Goal: Transaction & Acquisition: Purchase product/service

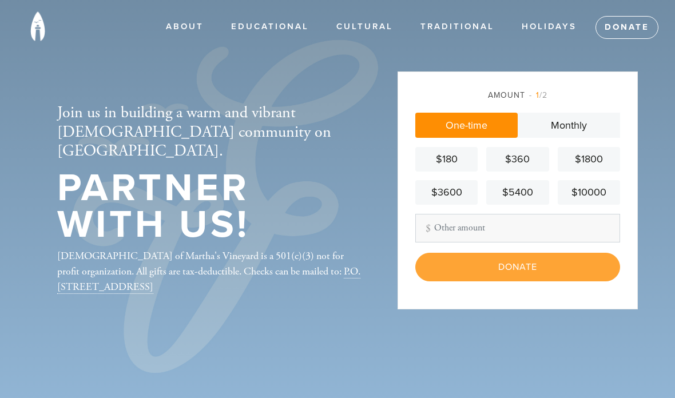
scroll to position [189, 0]
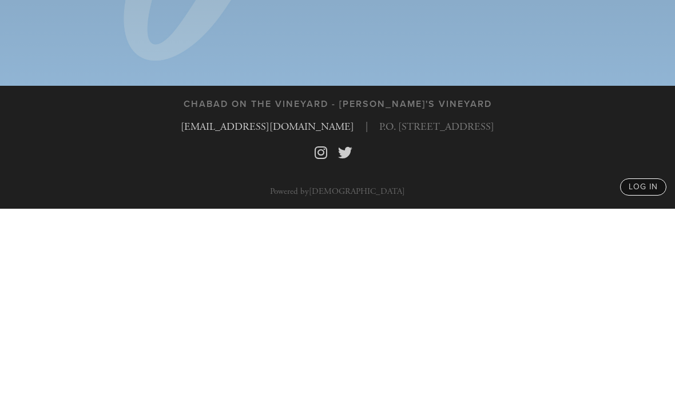
click at [529, 130] on div "Donate" at bounding box center [517, 144] width 205 height 29
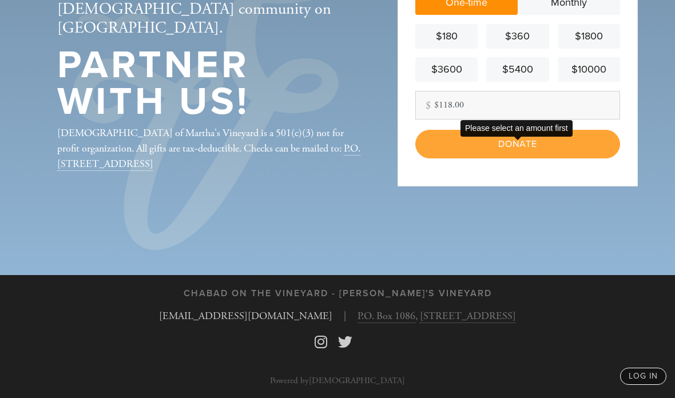
click at [531, 130] on div "Donate" at bounding box center [517, 144] width 205 height 29
click at [531, 94] on input "$118.00" at bounding box center [517, 105] width 205 height 29
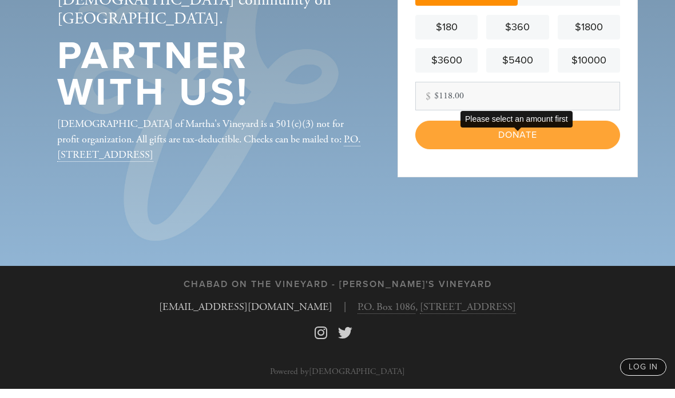
click at [524, 130] on div "Donate" at bounding box center [517, 144] width 205 height 29
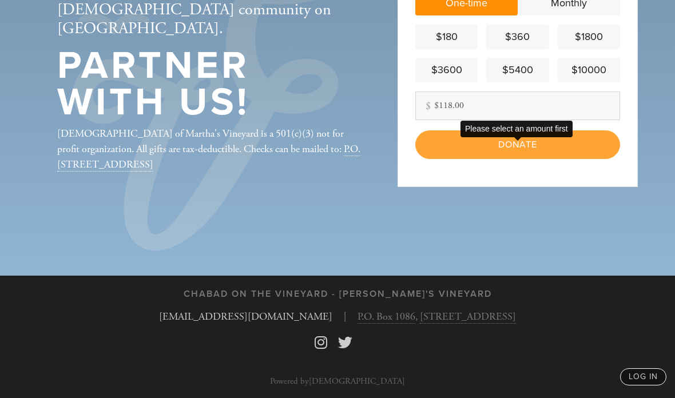
click at [507, 159] on div "Donate" at bounding box center [517, 144] width 205 height 29
click at [504, 207] on aside "Amount 1 /2 One-time Monthly $180 $360 $1800 $3600 $5400 $10000 Other Amount $1…" at bounding box center [517, 76] width 257 height 261
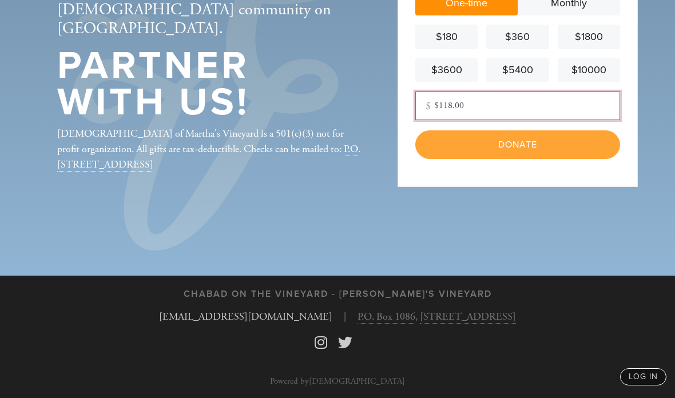
click at [488, 120] on input "$118.00" at bounding box center [517, 105] width 205 height 29
type input "$"
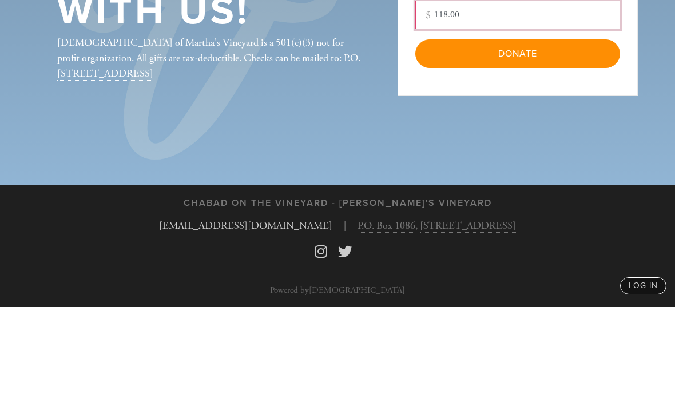
type input "118.00"
click at [530, 130] on input "Donate" at bounding box center [517, 144] width 205 height 29
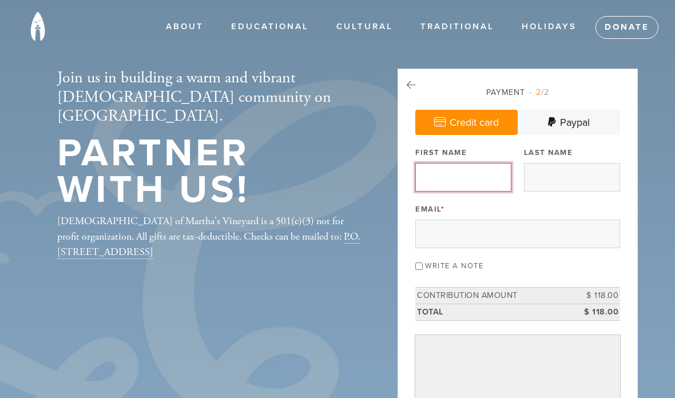
click at [459, 170] on input "First Name" at bounding box center [463, 177] width 96 height 29
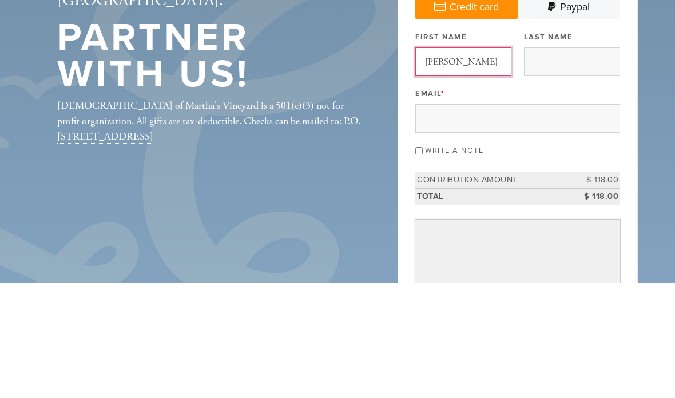
type input "Carol"
click at [549, 163] on input "Last Name" at bounding box center [572, 177] width 96 height 29
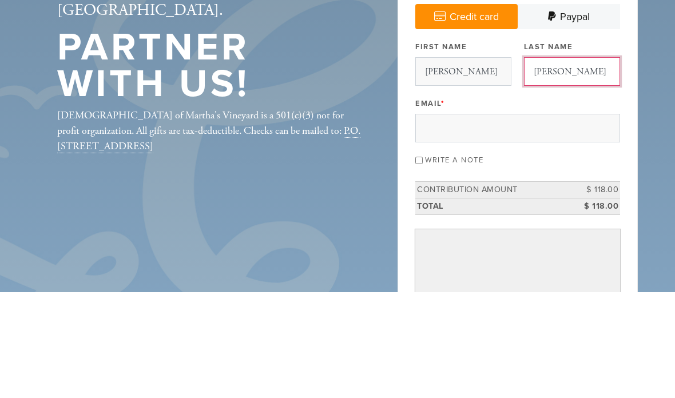
type input "Adelson"
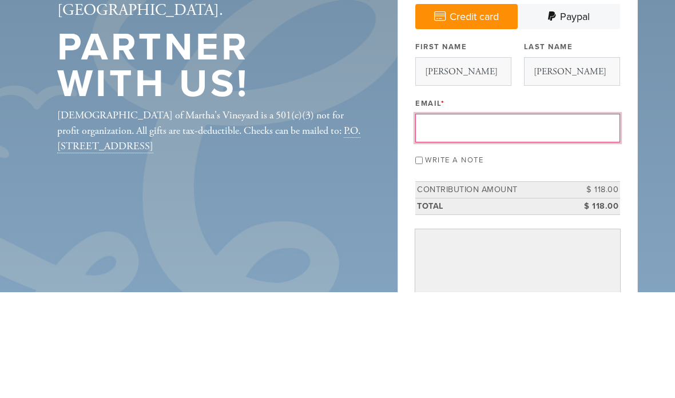
click at [457, 220] on input "Email *" at bounding box center [517, 234] width 205 height 29
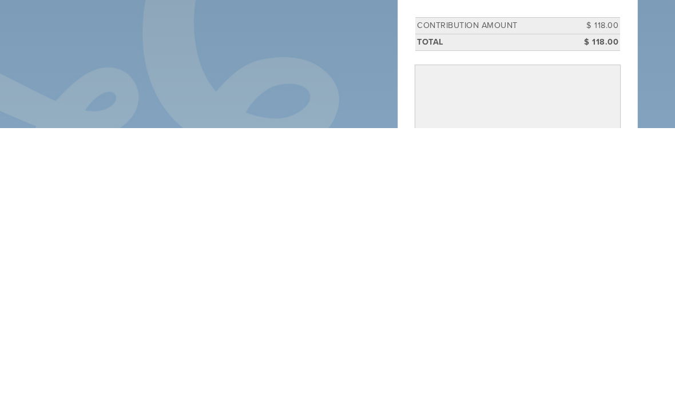
type input "CA.piano88@gmail.com"
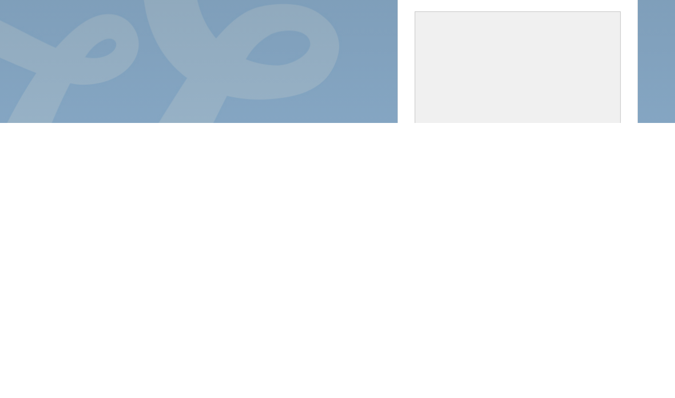
scroll to position [229, 0]
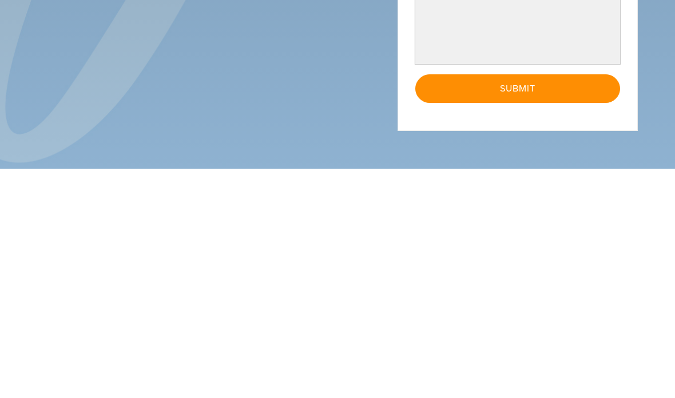
click at [521, 304] on input "Submit" at bounding box center [517, 318] width 205 height 29
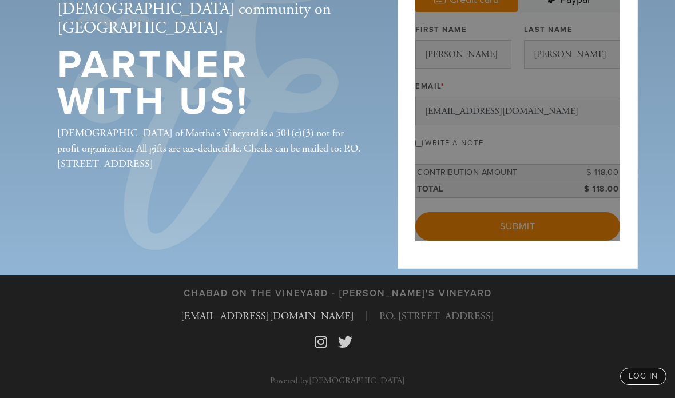
scroll to position [168, 0]
